Goal: Task Accomplishment & Management: Manage account settings

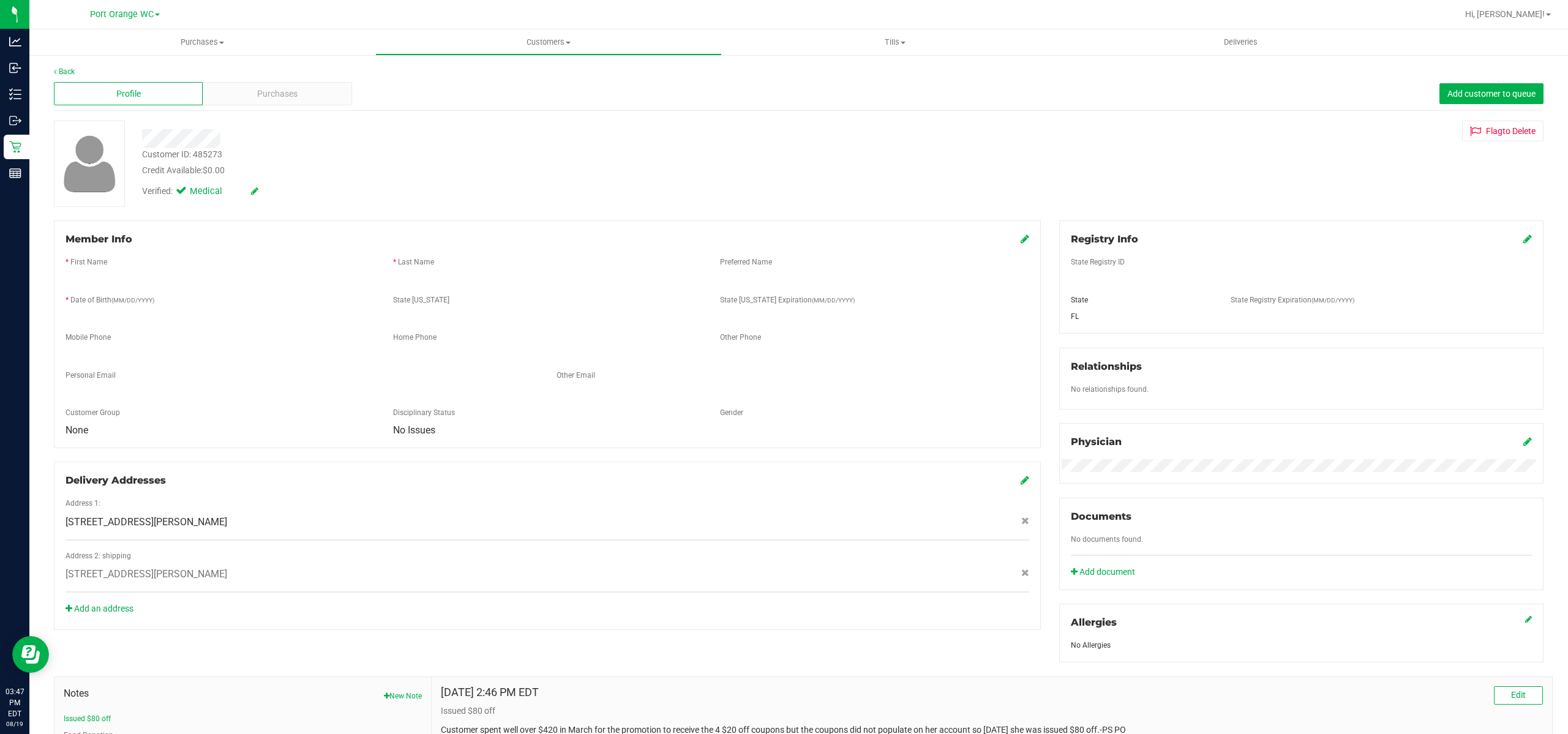
scroll to position [165, 0]
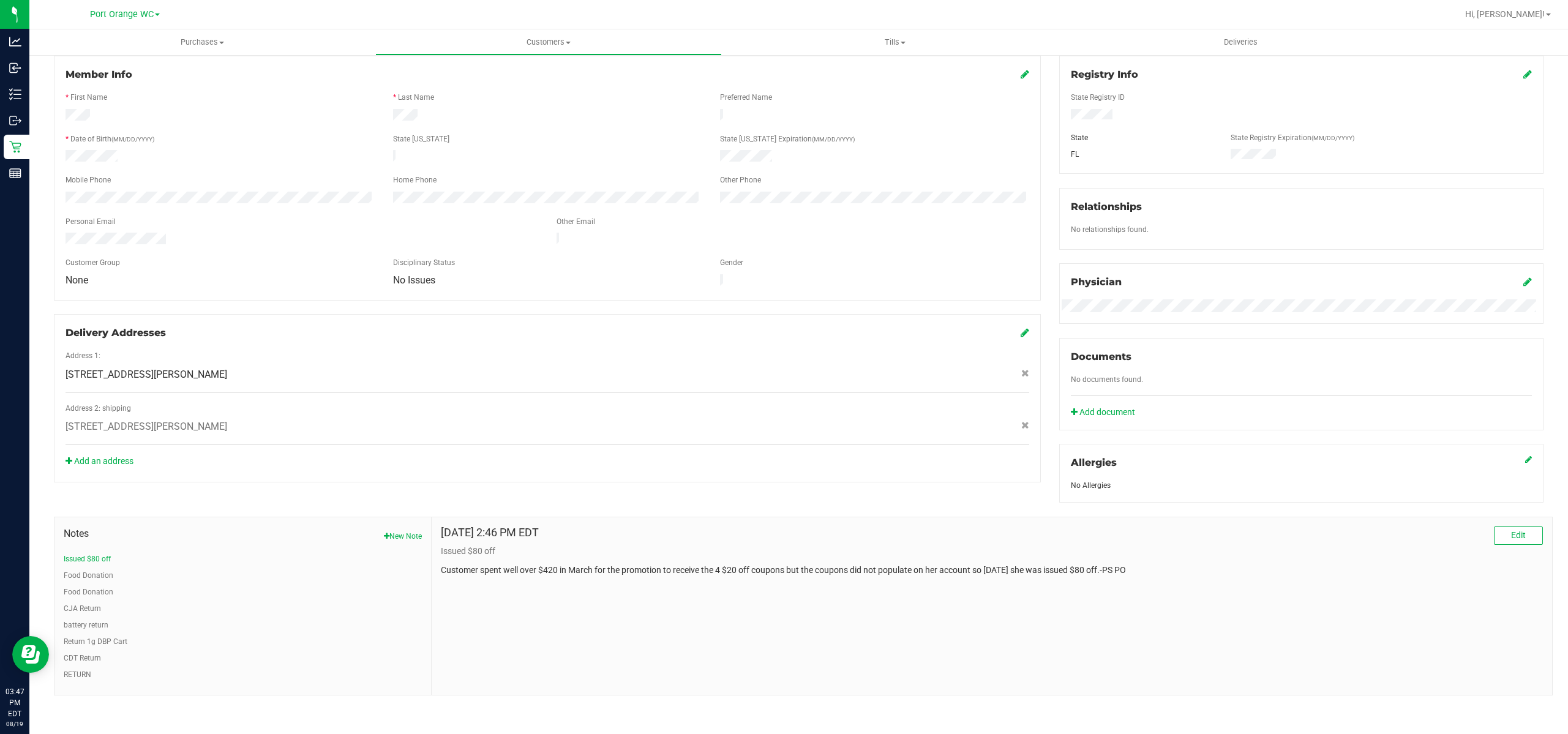
click at [262, 169] on div at bounding box center [548, 169] width 964 height 10
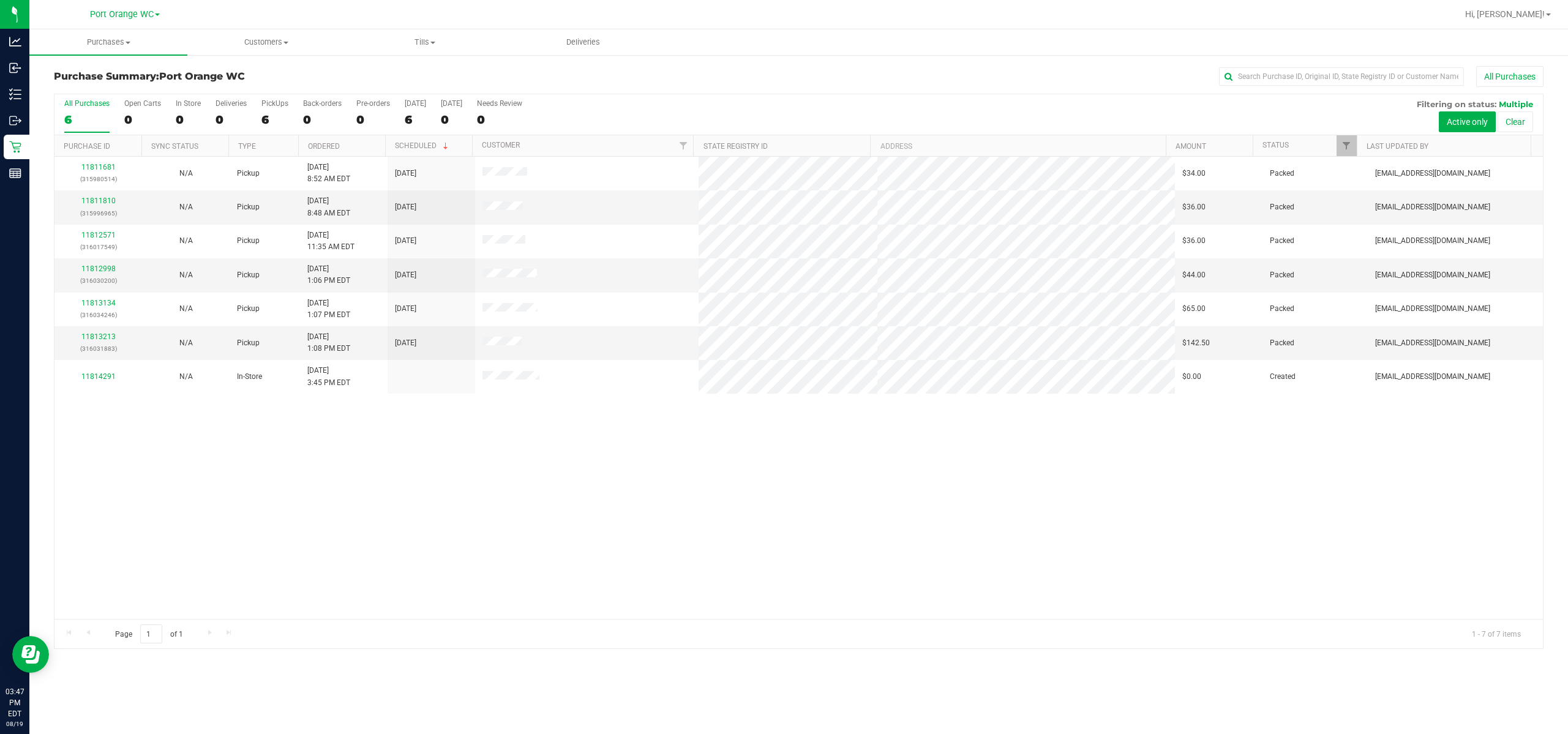
click at [747, 519] on div "11811681 (315980514) N/A Pickup [DATE] 8:52 AM EDT 8/19/2025 $34.00 Packed [EMA…" at bounding box center [799, 387] width 1489 height 462
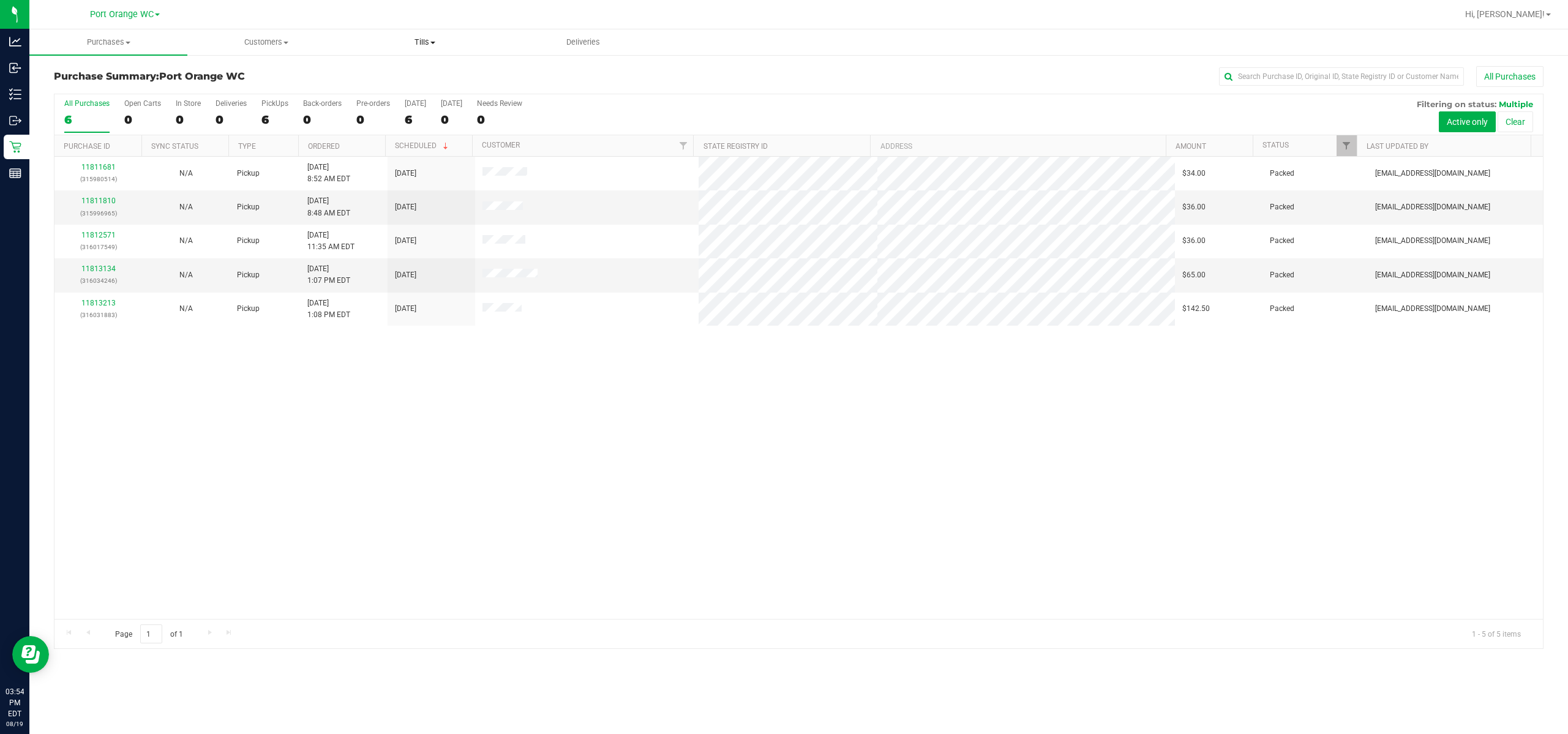
click at [437, 37] on span "Tills" at bounding box center [425, 42] width 157 height 11
click at [423, 70] on span "Manage tills" at bounding box center [387, 74] width 83 height 10
